Goal: Communication & Community: Answer question/provide support

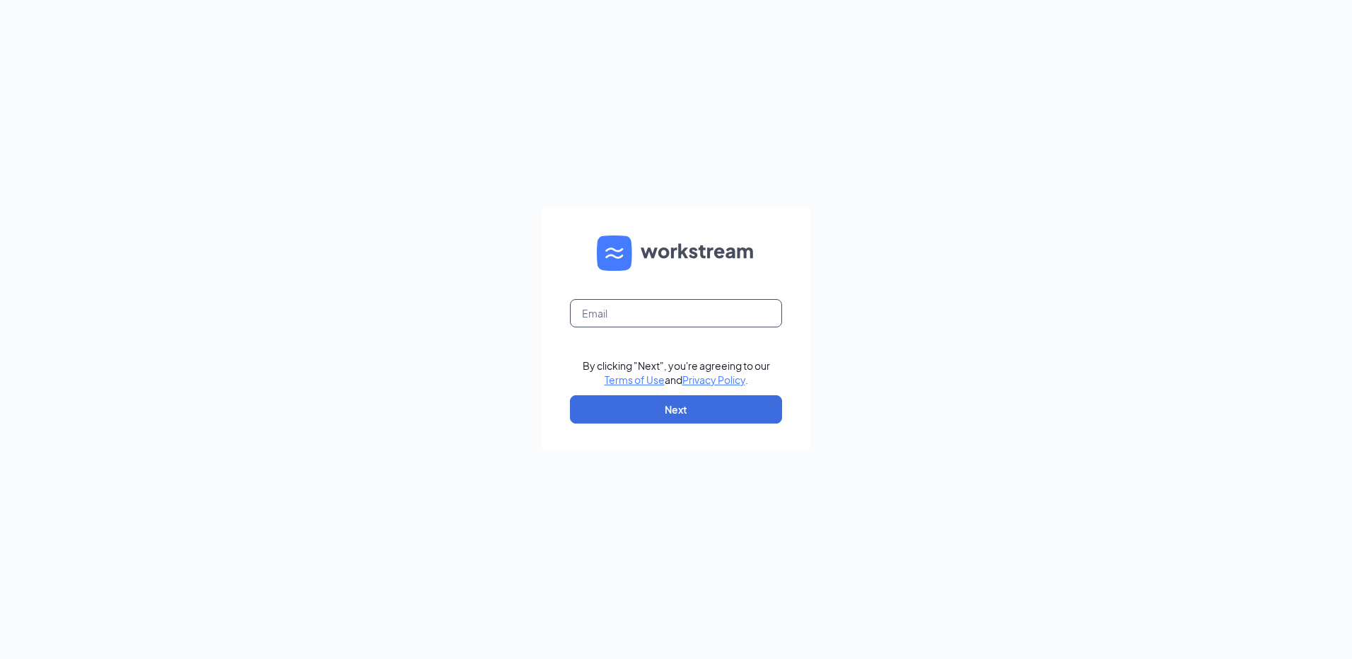
click at [616, 311] on input "text" at bounding box center [676, 313] width 212 height 28
type input "rs036410@tacobell.com"
click at [657, 413] on button "Next" at bounding box center [676, 409] width 212 height 28
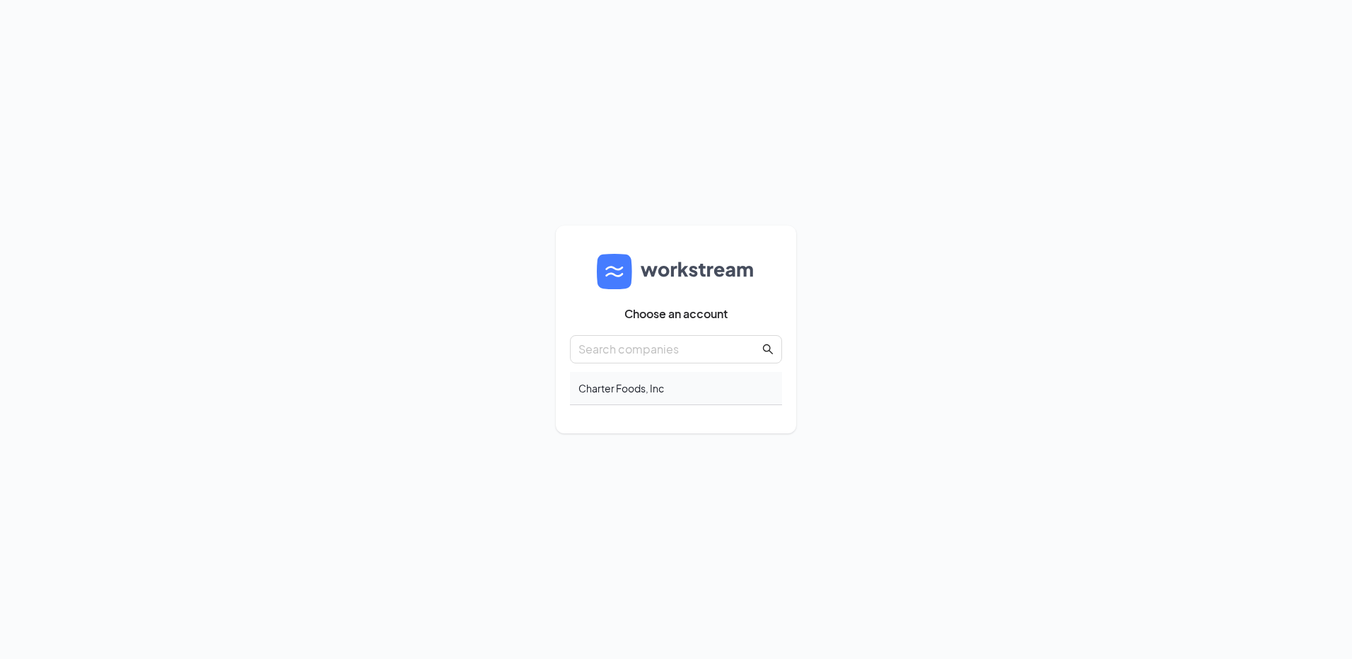
click at [614, 386] on div "Charter Foods, Inc" at bounding box center [676, 388] width 212 height 33
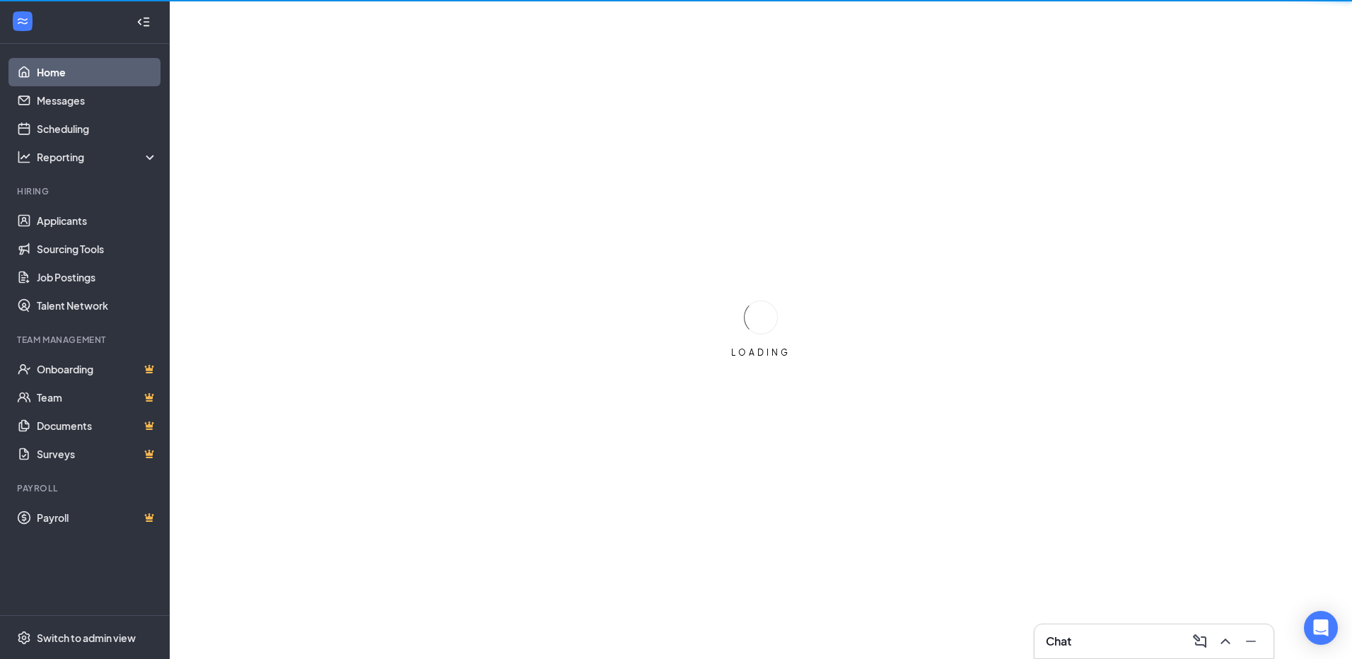
click at [1110, 641] on div "Chat" at bounding box center [1154, 641] width 216 height 23
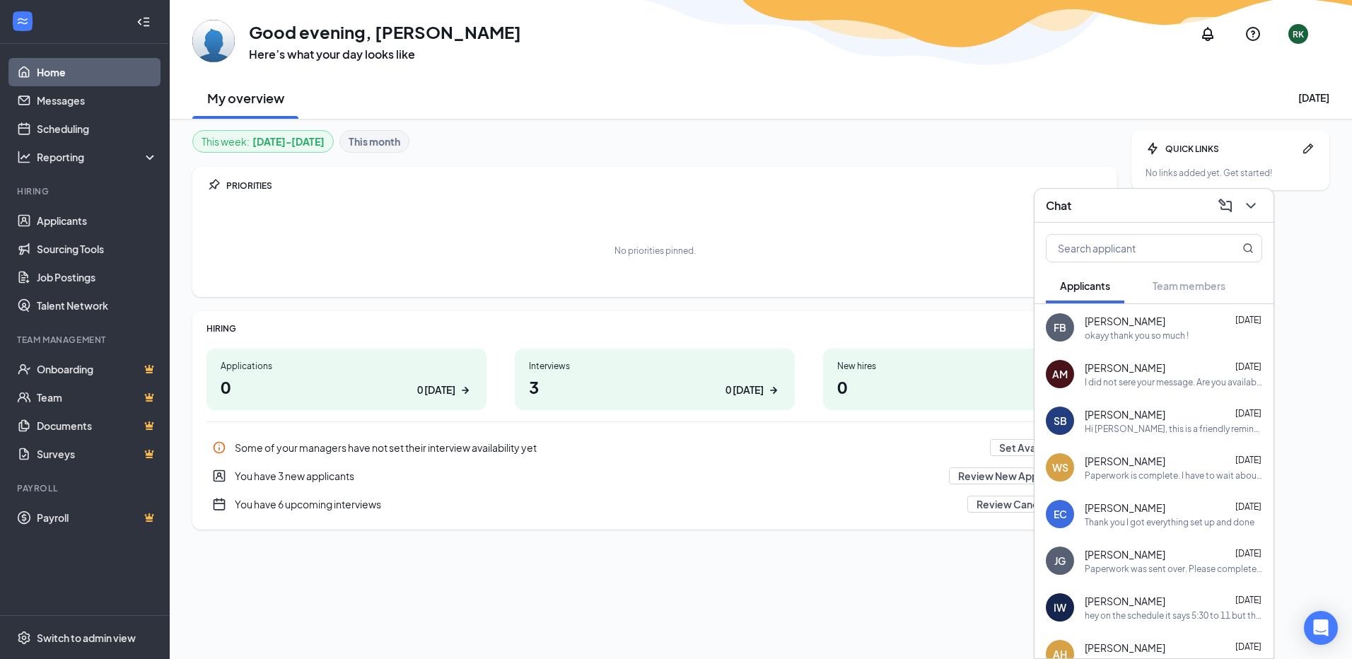
click at [1155, 473] on div "Paperwork is complete. I have to wait about a week to add you because I have ot…" at bounding box center [1173, 475] width 177 height 12
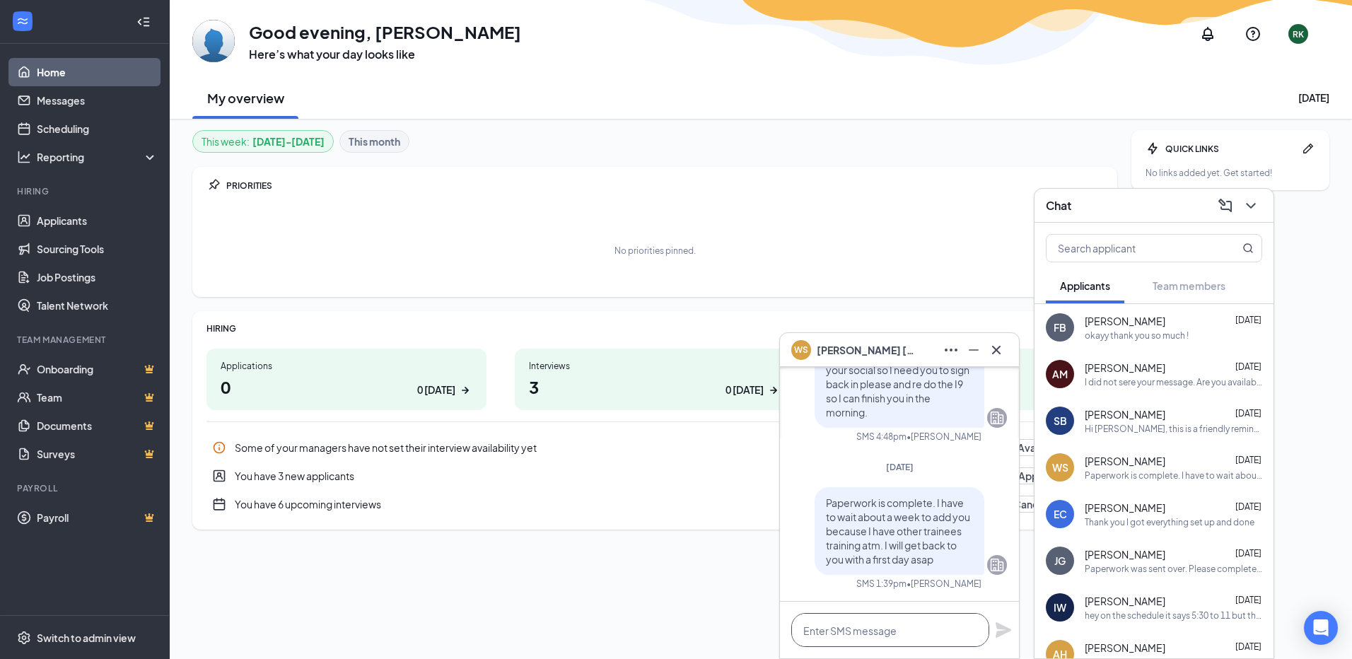
click at [877, 634] on textarea at bounding box center [890, 630] width 198 height 34
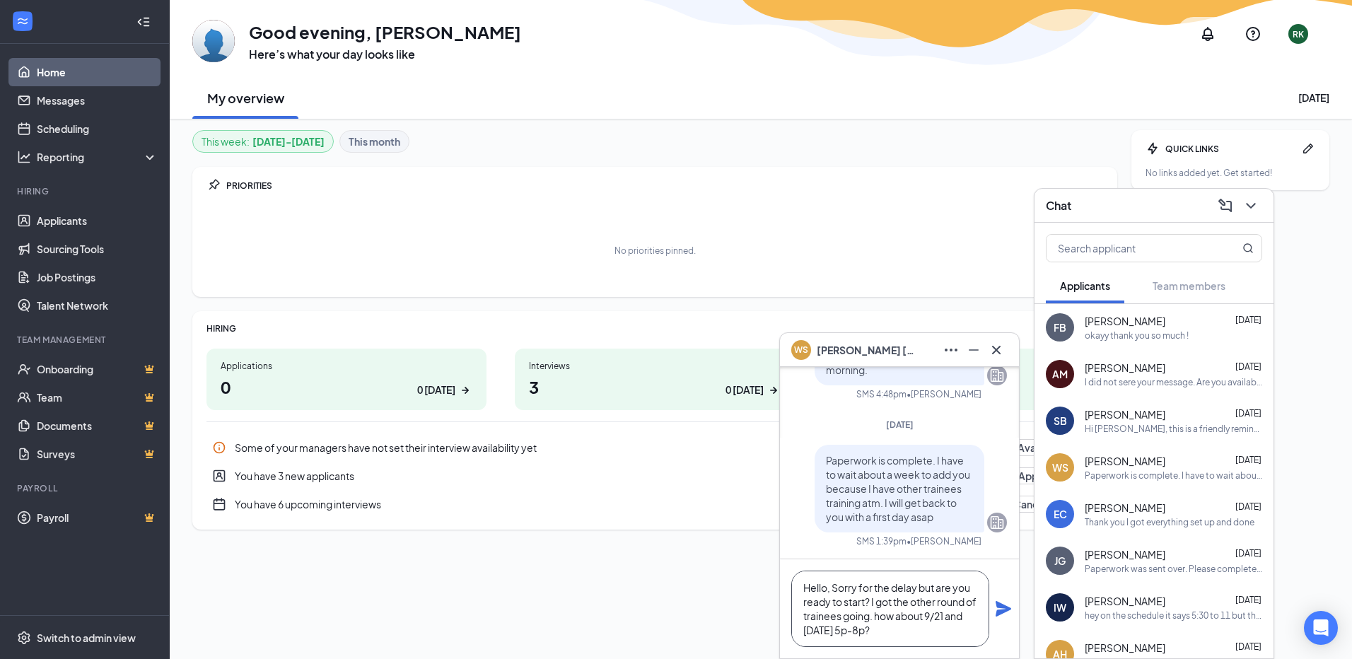
type textarea "Hello, Sorry for the delay but are you ready to start? I got the other round of…"
click at [1003, 607] on icon "Plane" at bounding box center [1003, 609] width 16 height 16
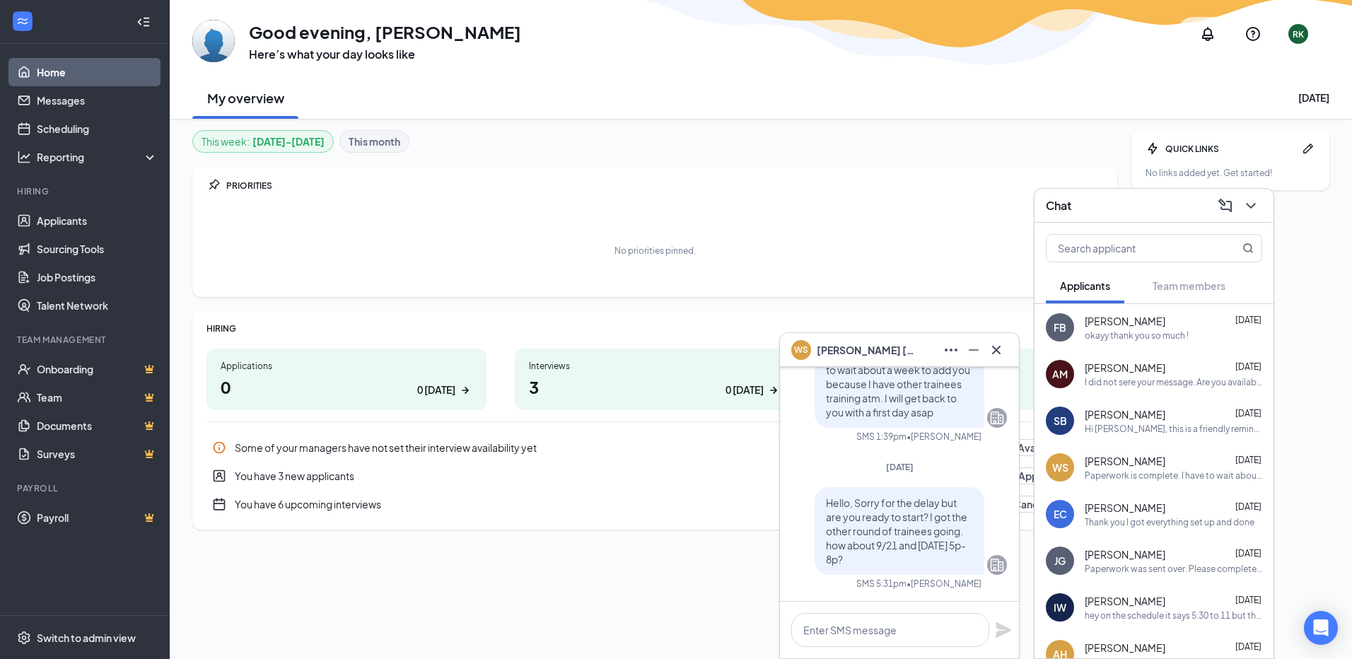
scroll to position [0, 0]
click at [988, 346] on icon "Cross" at bounding box center [996, 349] width 17 height 17
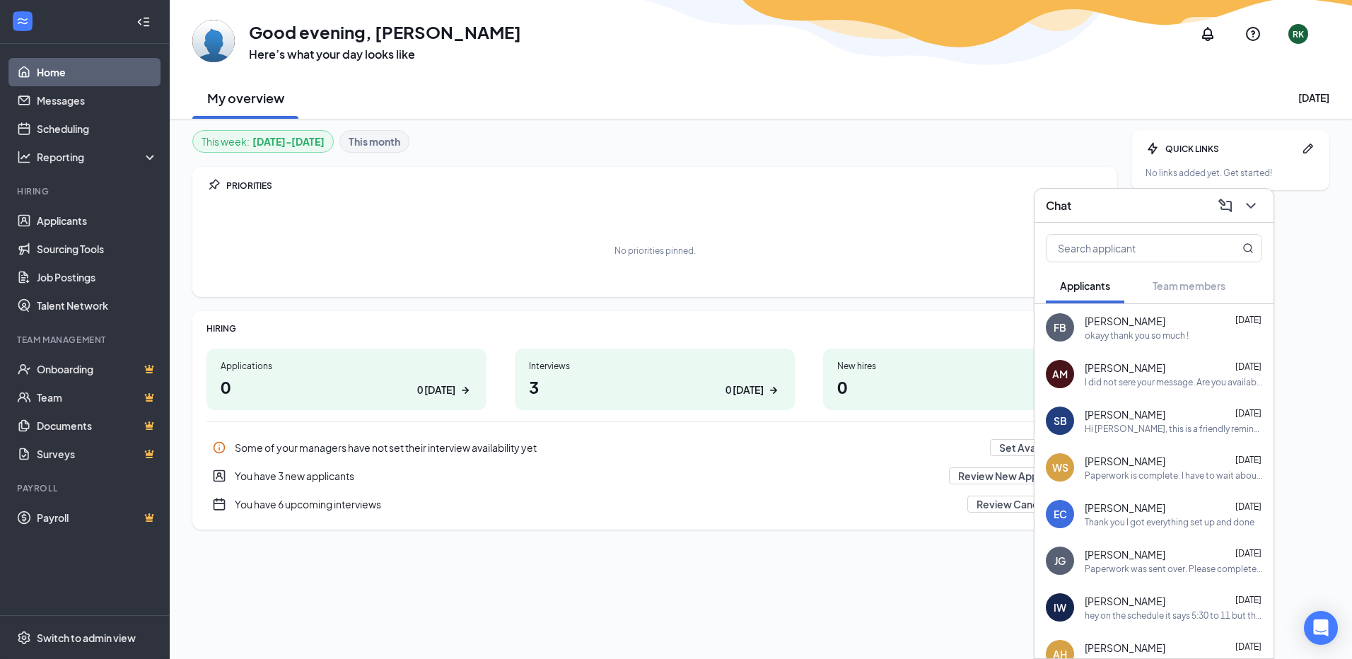
click at [655, 52] on div "GE Good evening, Renea Kraft Here’s what your day looks like RK" at bounding box center [760, 34] width 1137 height 57
click at [1250, 208] on icon "ChevronDown" at bounding box center [1250, 205] width 17 height 17
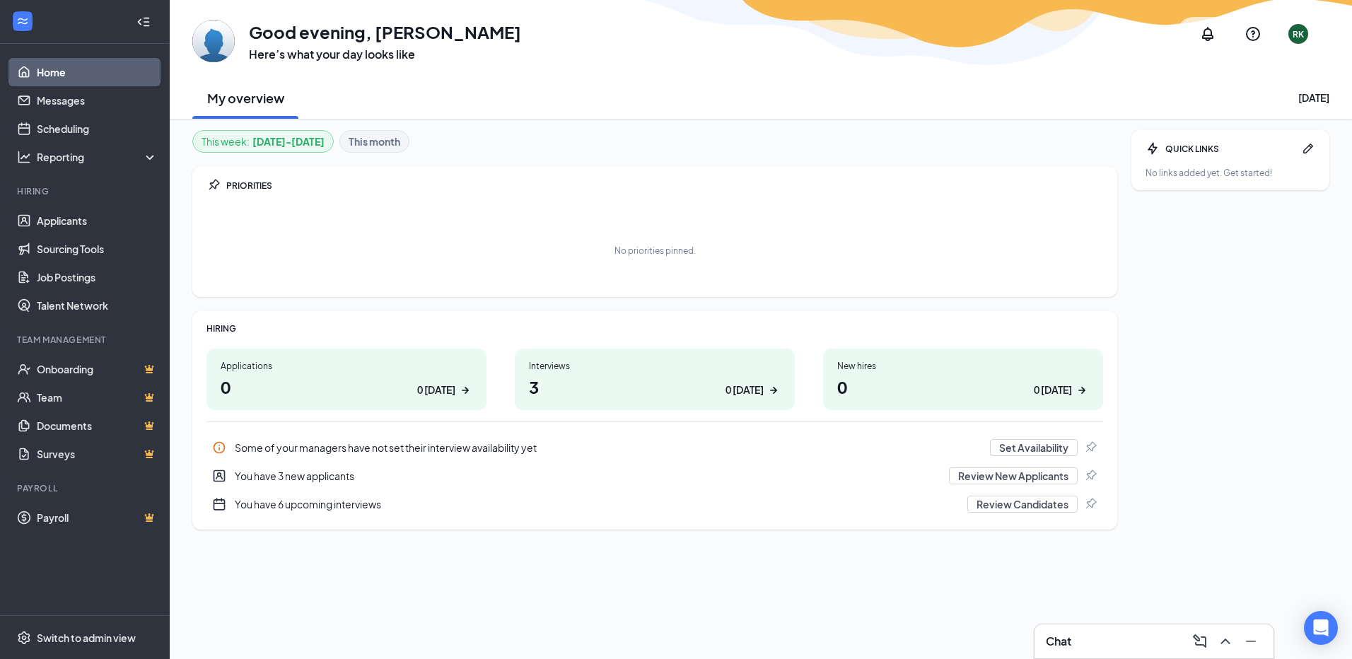
click at [1164, 653] on div "Chat" at bounding box center [1153, 641] width 239 height 34
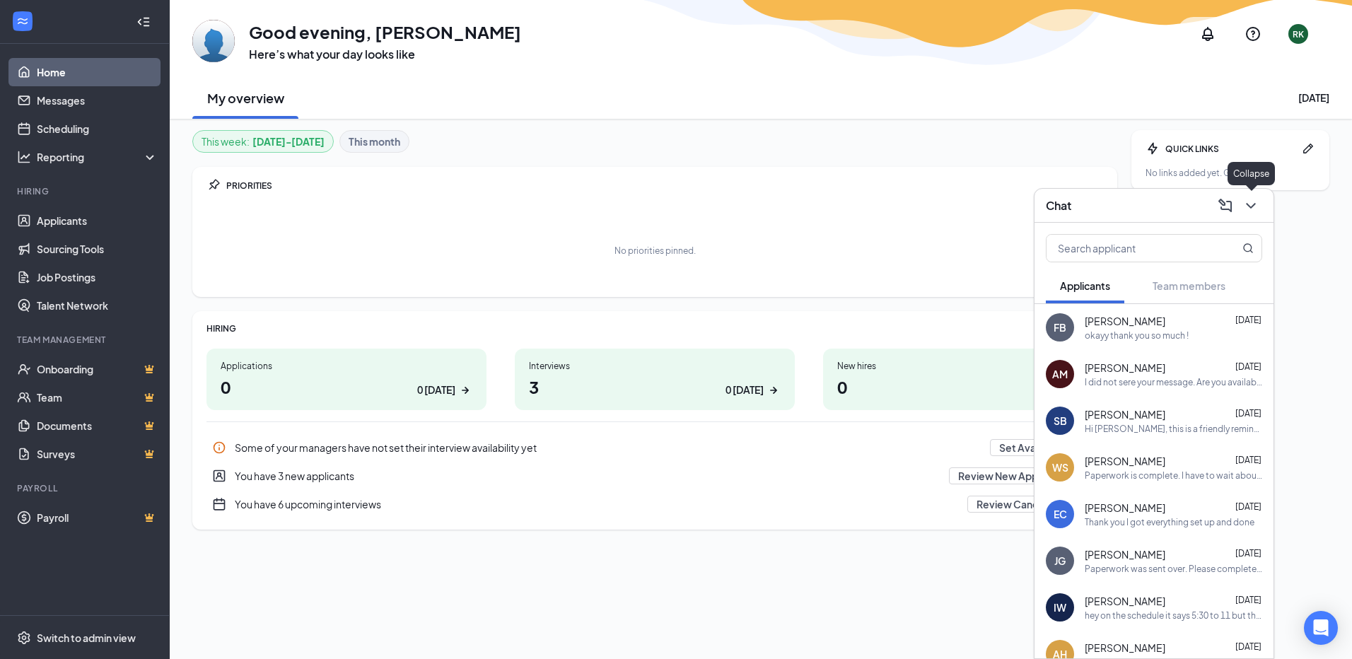
click at [1255, 206] on icon "ChevronDown" at bounding box center [1250, 205] width 17 height 17
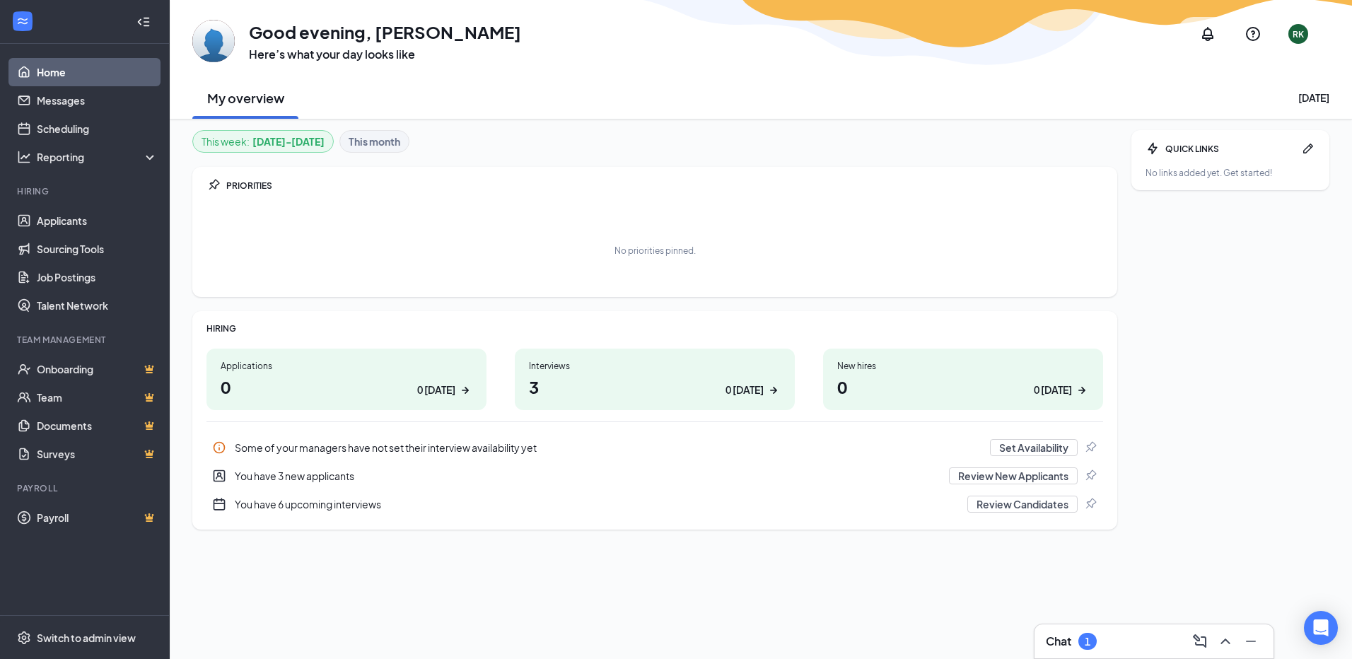
click at [1153, 632] on div "Chat 1" at bounding box center [1154, 641] width 216 height 23
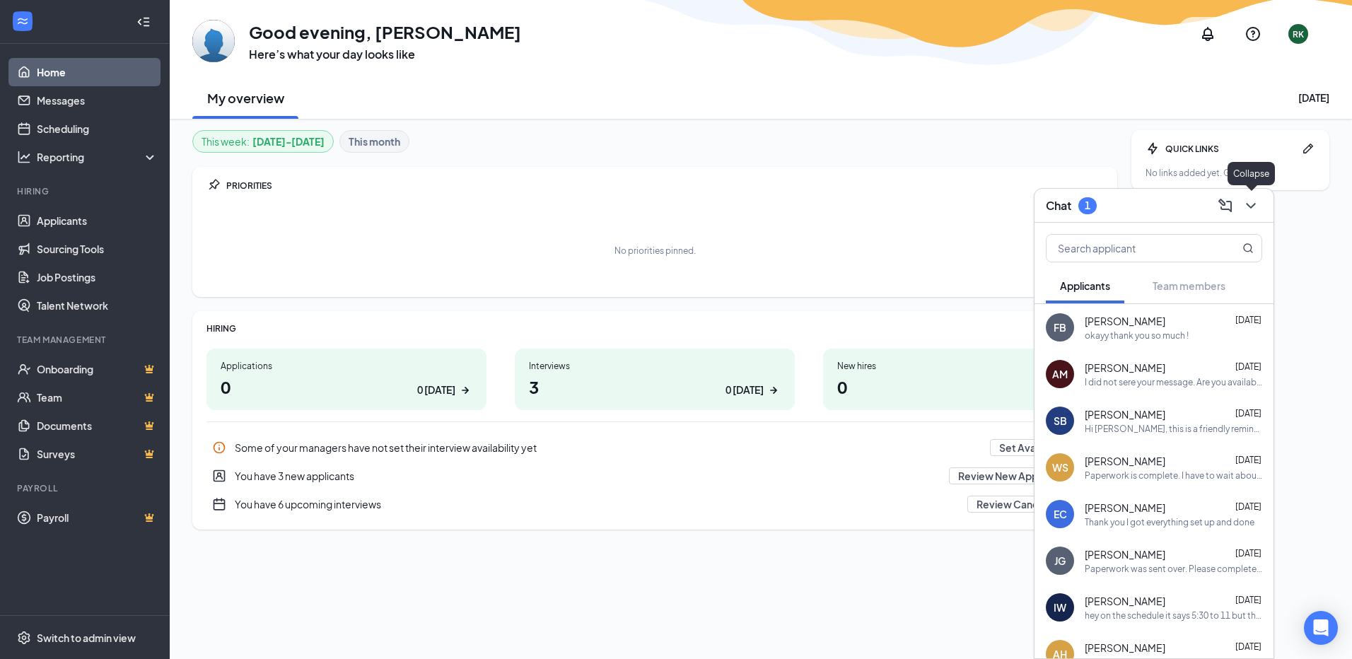
click at [1258, 201] on icon "ChevronDown" at bounding box center [1250, 205] width 17 height 17
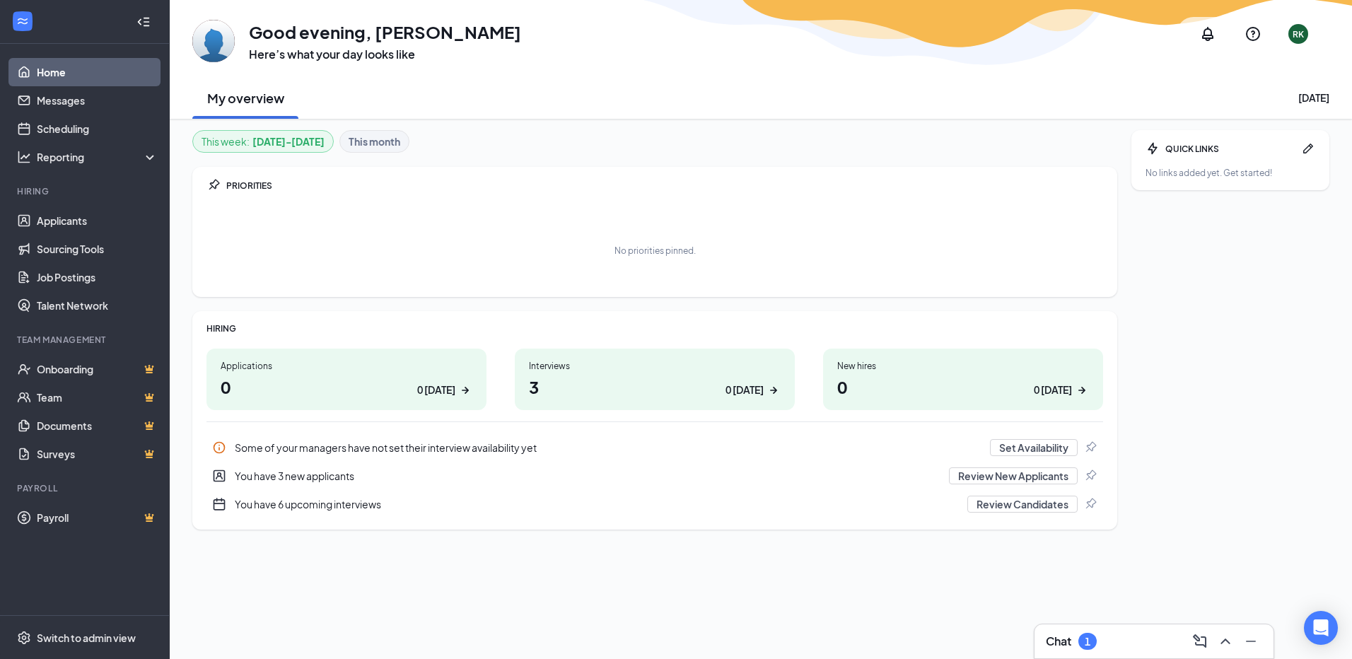
click at [1143, 649] on div "Chat 1" at bounding box center [1154, 641] width 216 height 23
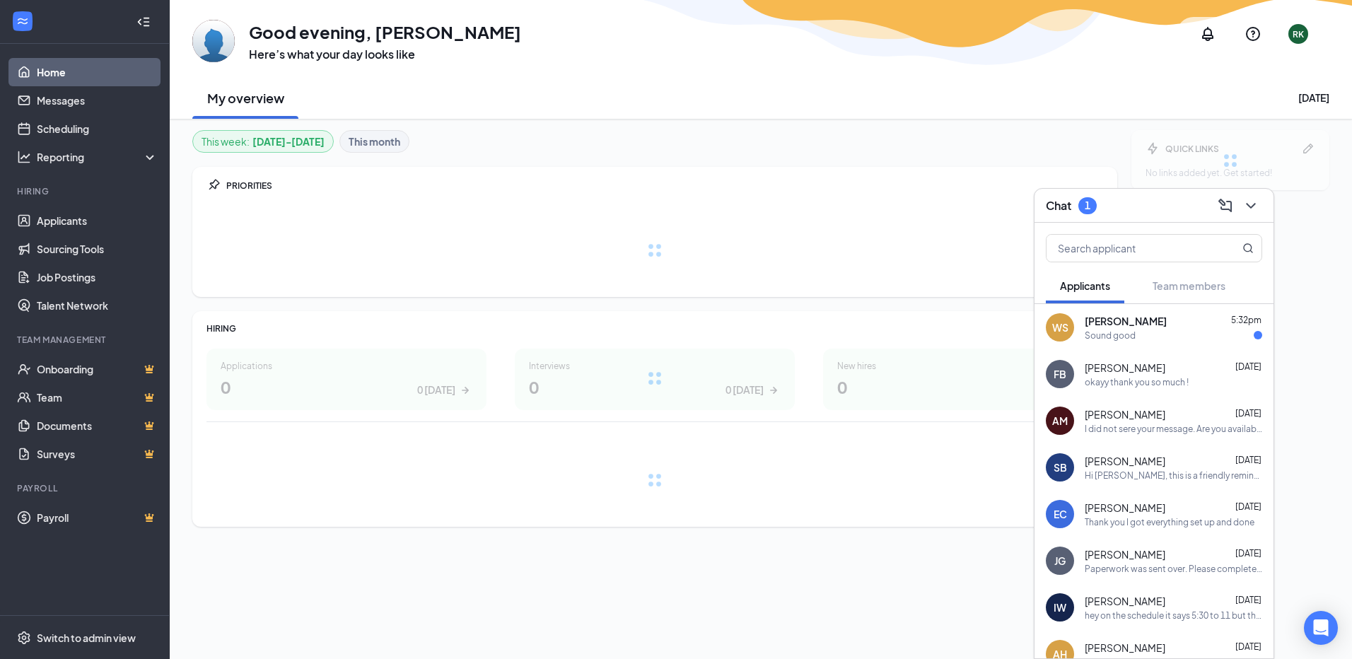
click at [1128, 326] on span "[PERSON_NAME]" at bounding box center [1126, 321] width 82 height 14
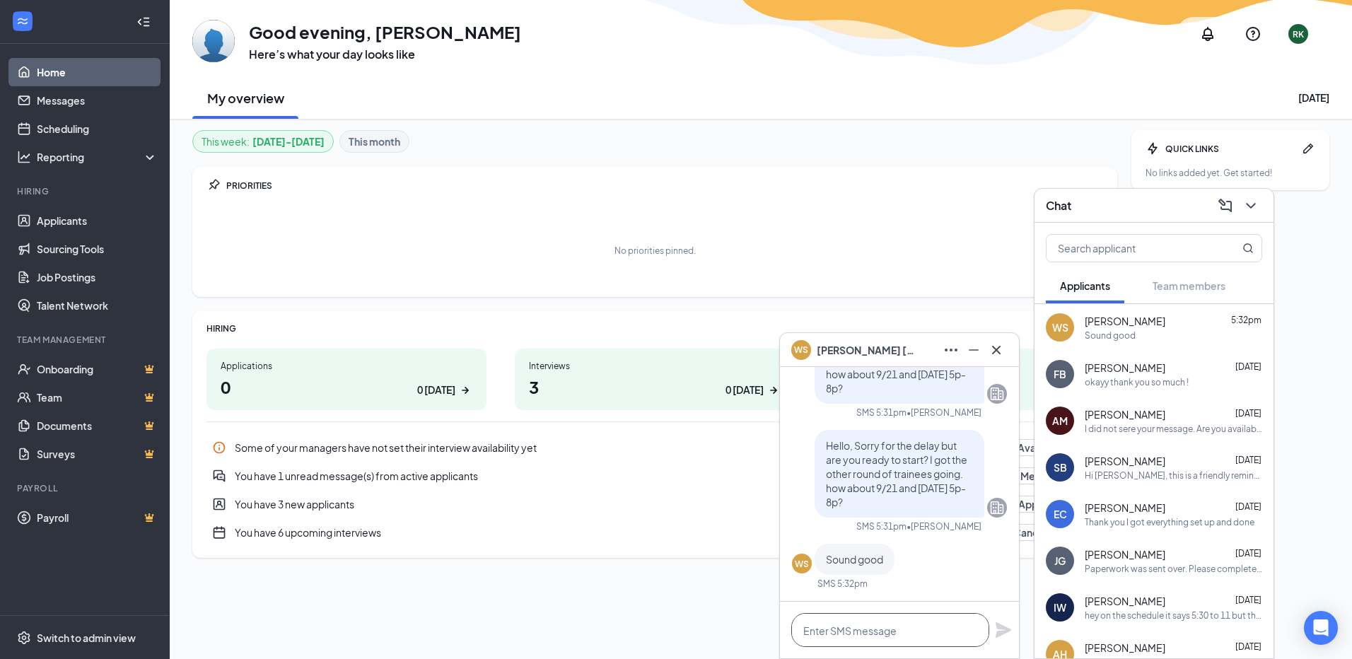
click at [834, 627] on textarea at bounding box center [890, 630] width 198 height 34
type textarea "Alrighty. See you then!!"
click at [1005, 626] on icon "Plane" at bounding box center [1003, 629] width 17 height 17
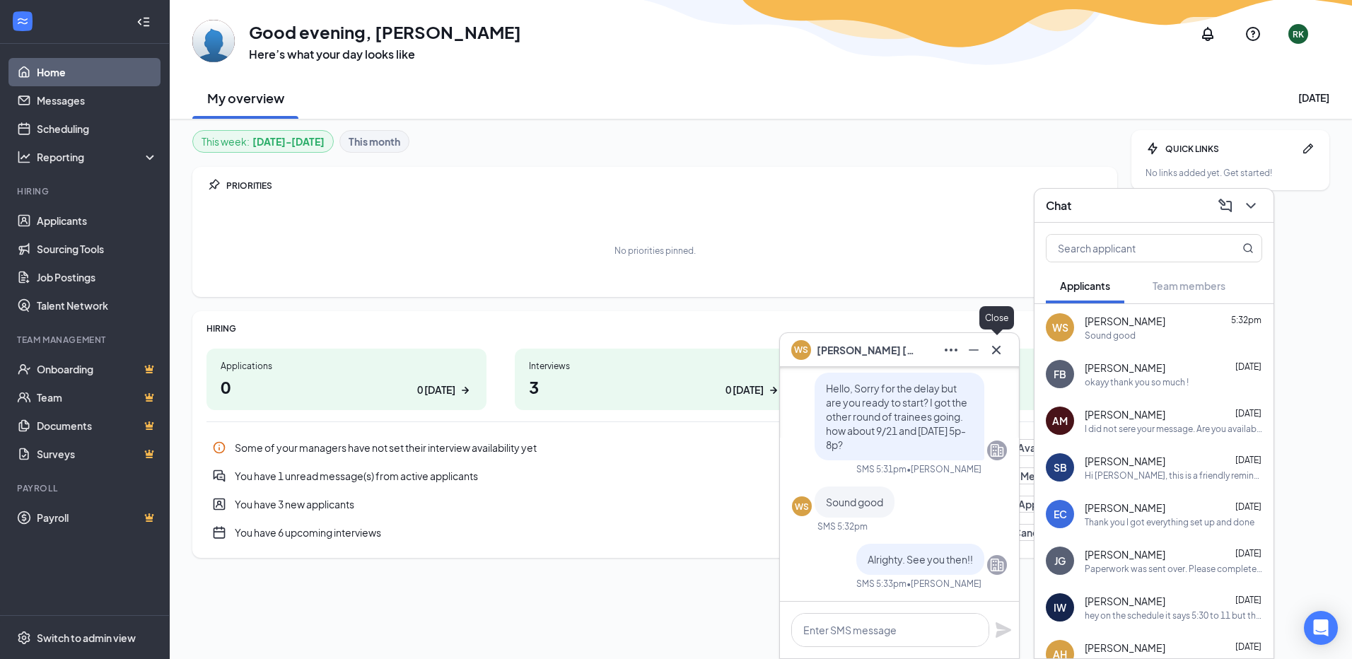
click at [992, 351] on icon "Cross" at bounding box center [996, 349] width 17 height 17
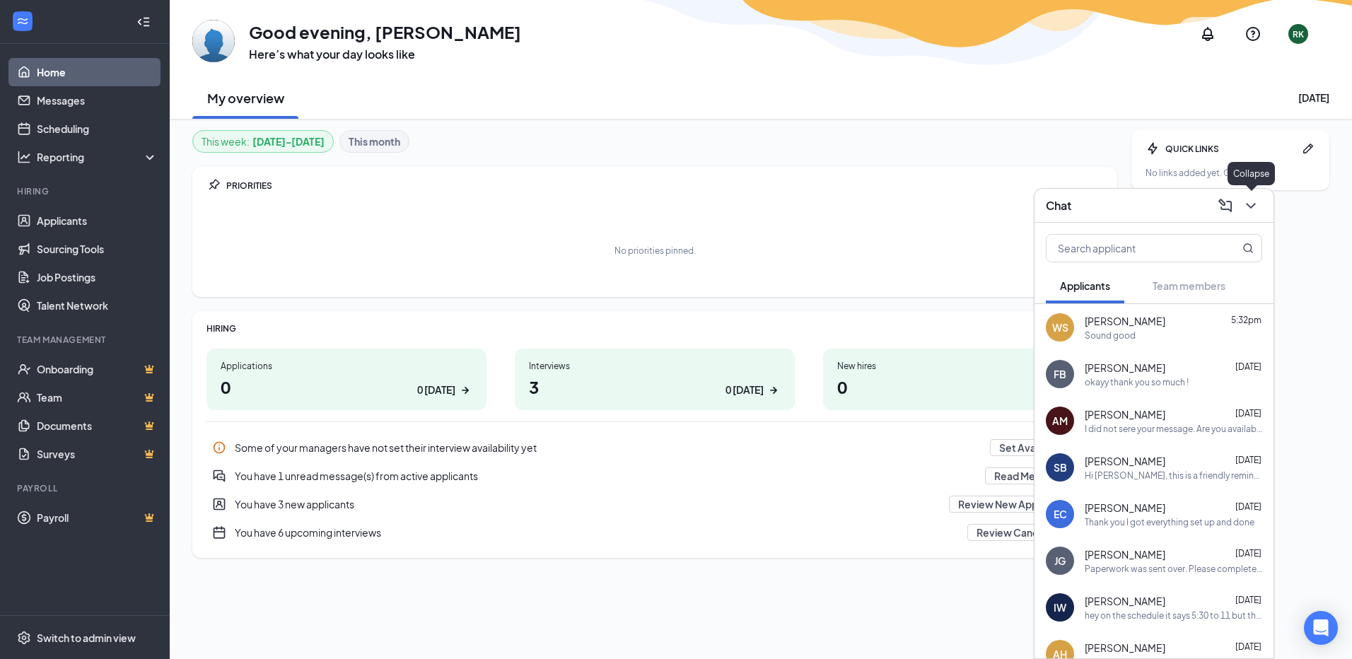
click at [1248, 204] on icon "ChevronDown" at bounding box center [1250, 206] width 9 height 6
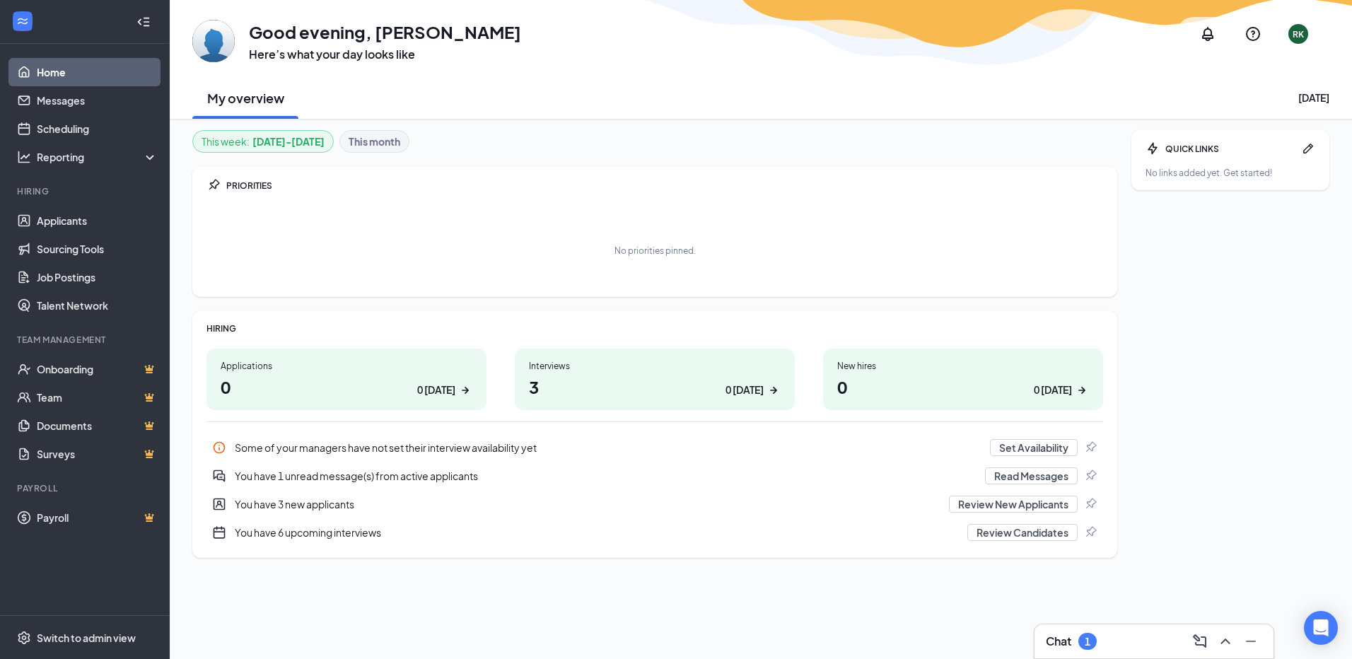
click at [1174, 653] on div "Chat 1" at bounding box center [1153, 641] width 239 height 34
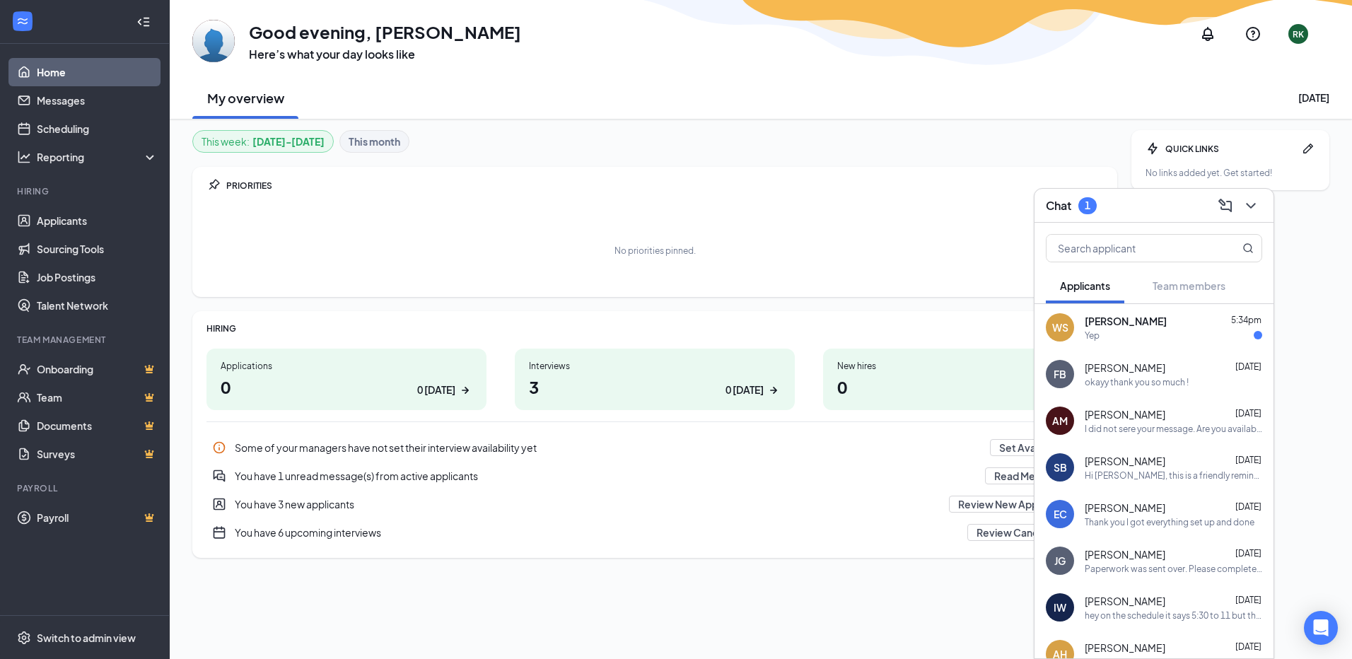
click at [1163, 332] on div "Yep" at bounding box center [1173, 335] width 177 height 12
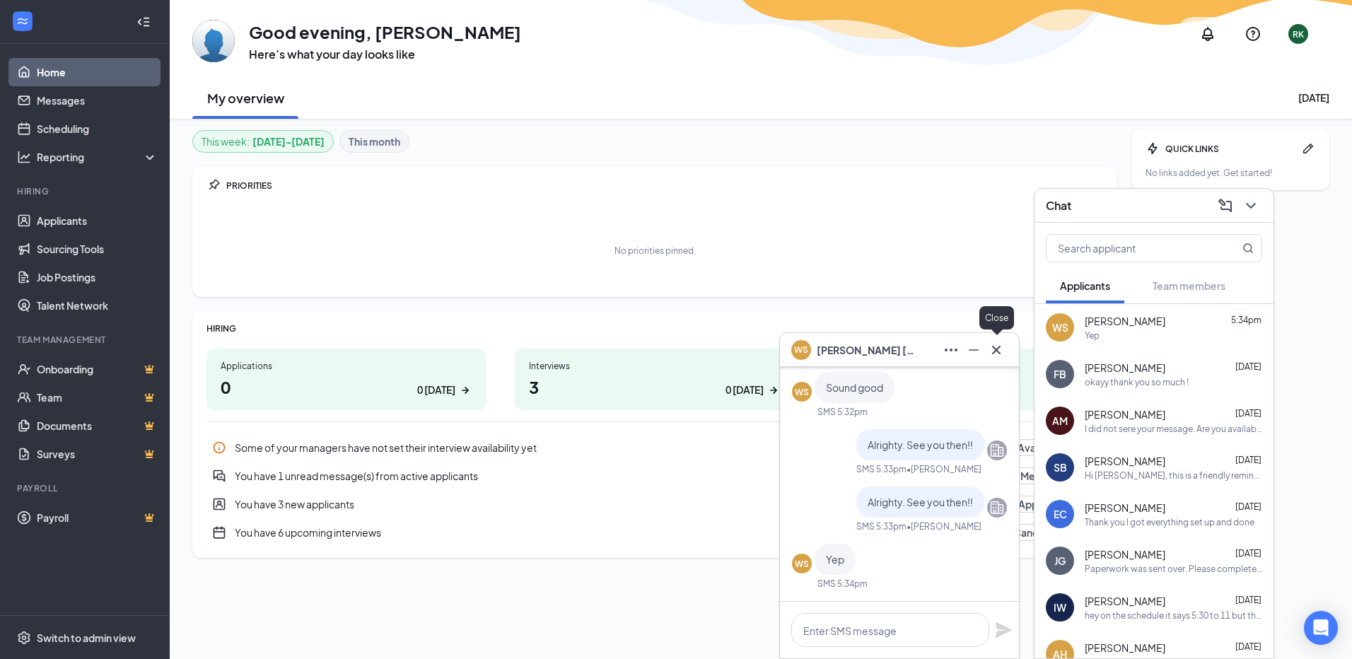
click at [998, 351] on icon "Cross" at bounding box center [996, 349] width 8 height 8
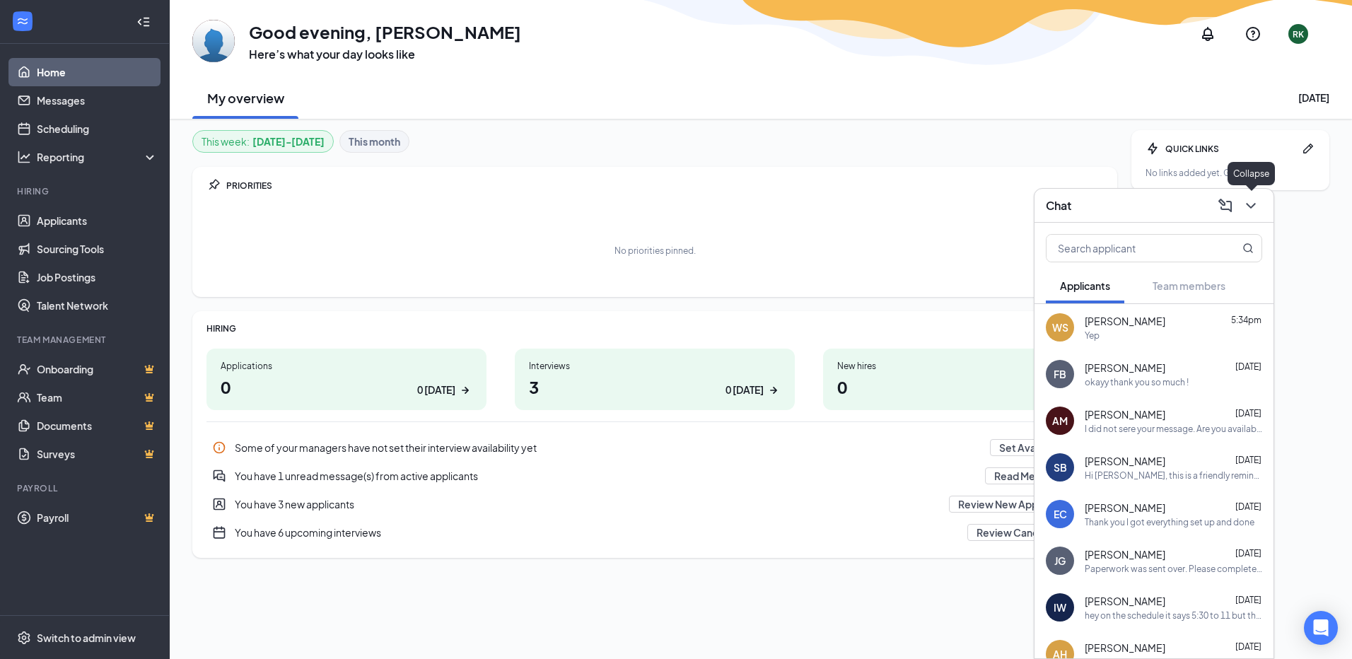
click at [1254, 208] on icon "ChevronDown" at bounding box center [1250, 205] width 17 height 17
